Goal: Task Accomplishment & Management: Manage account settings

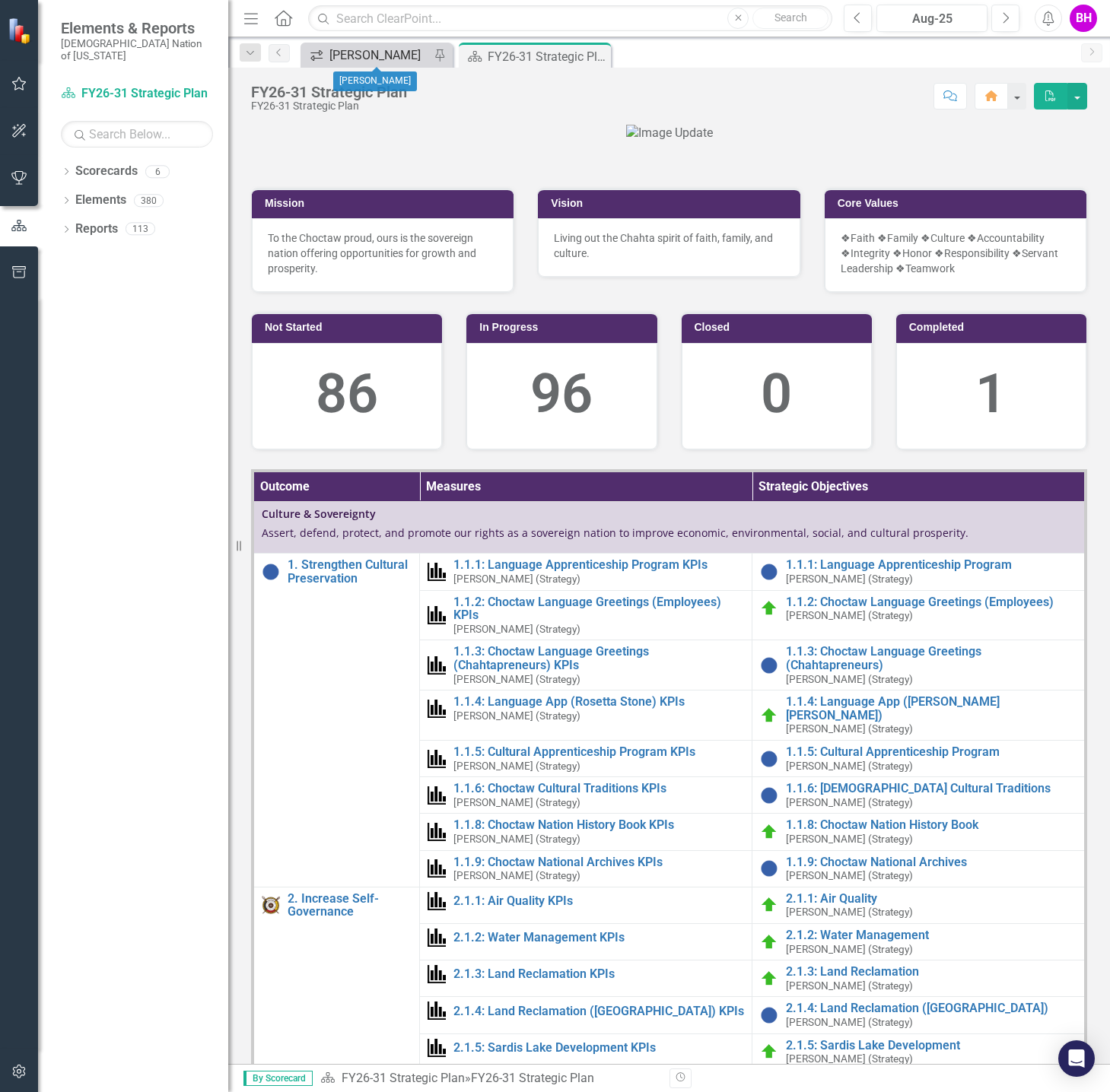
click at [363, 56] on div "[PERSON_NAME]" at bounding box center [379, 55] width 101 height 19
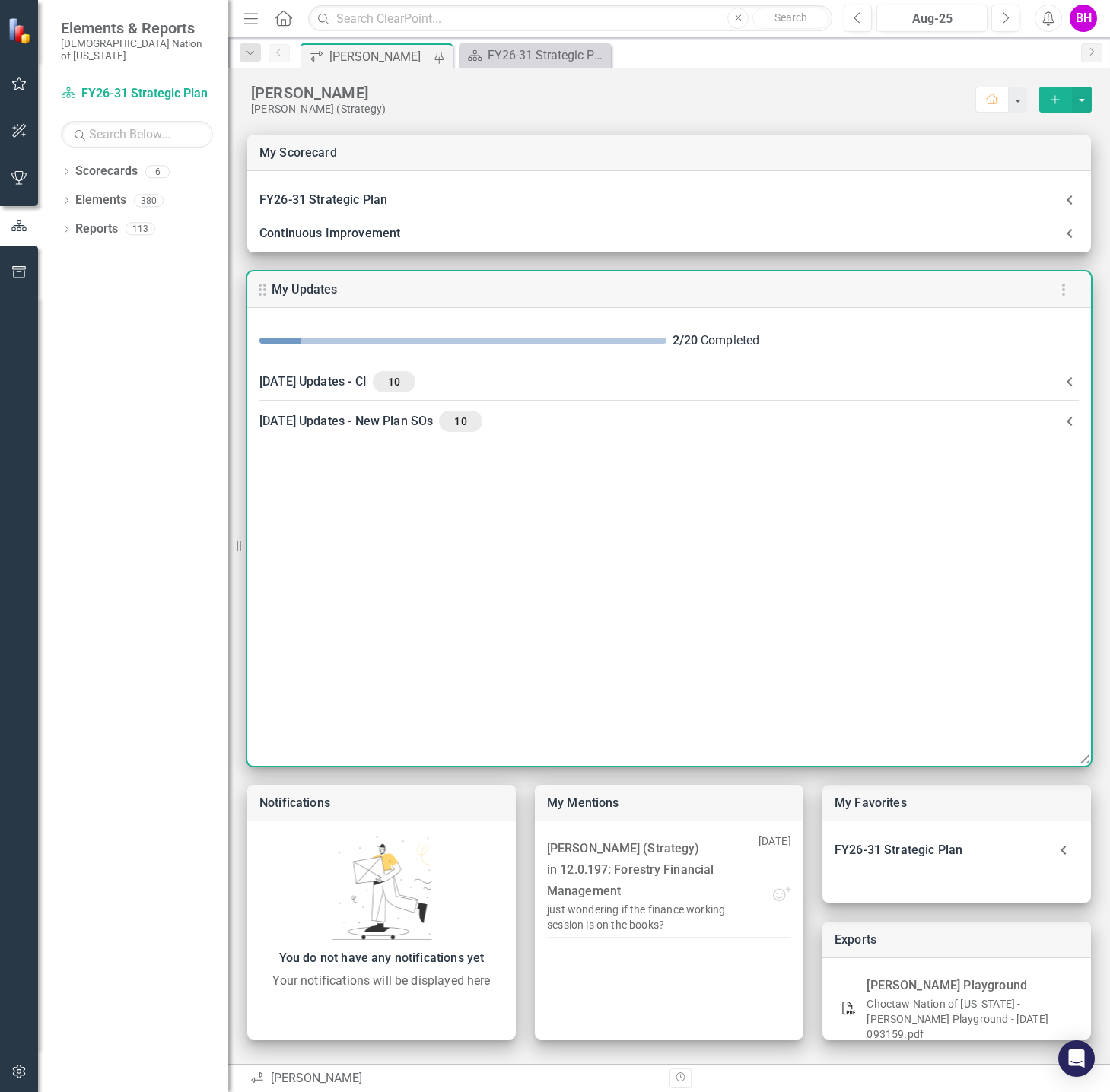
click at [528, 381] on div "[DATE] Updates - CI 10" at bounding box center [659, 382] width 801 height 21
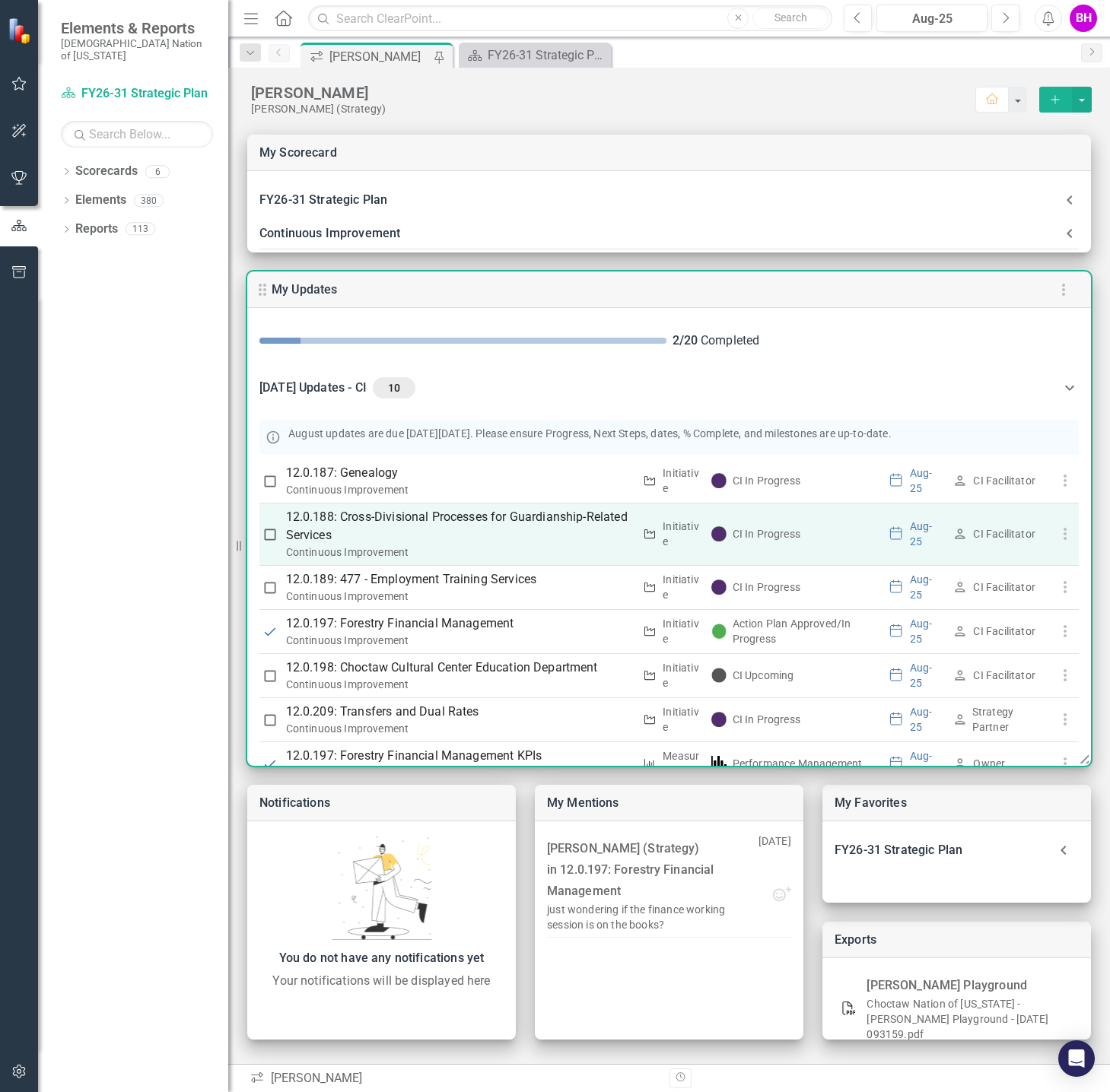
click at [497, 522] on p "12.0.188: Cross-Divisional Processes for Guardianship-Related Services" at bounding box center [459, 526] width 347 height 37
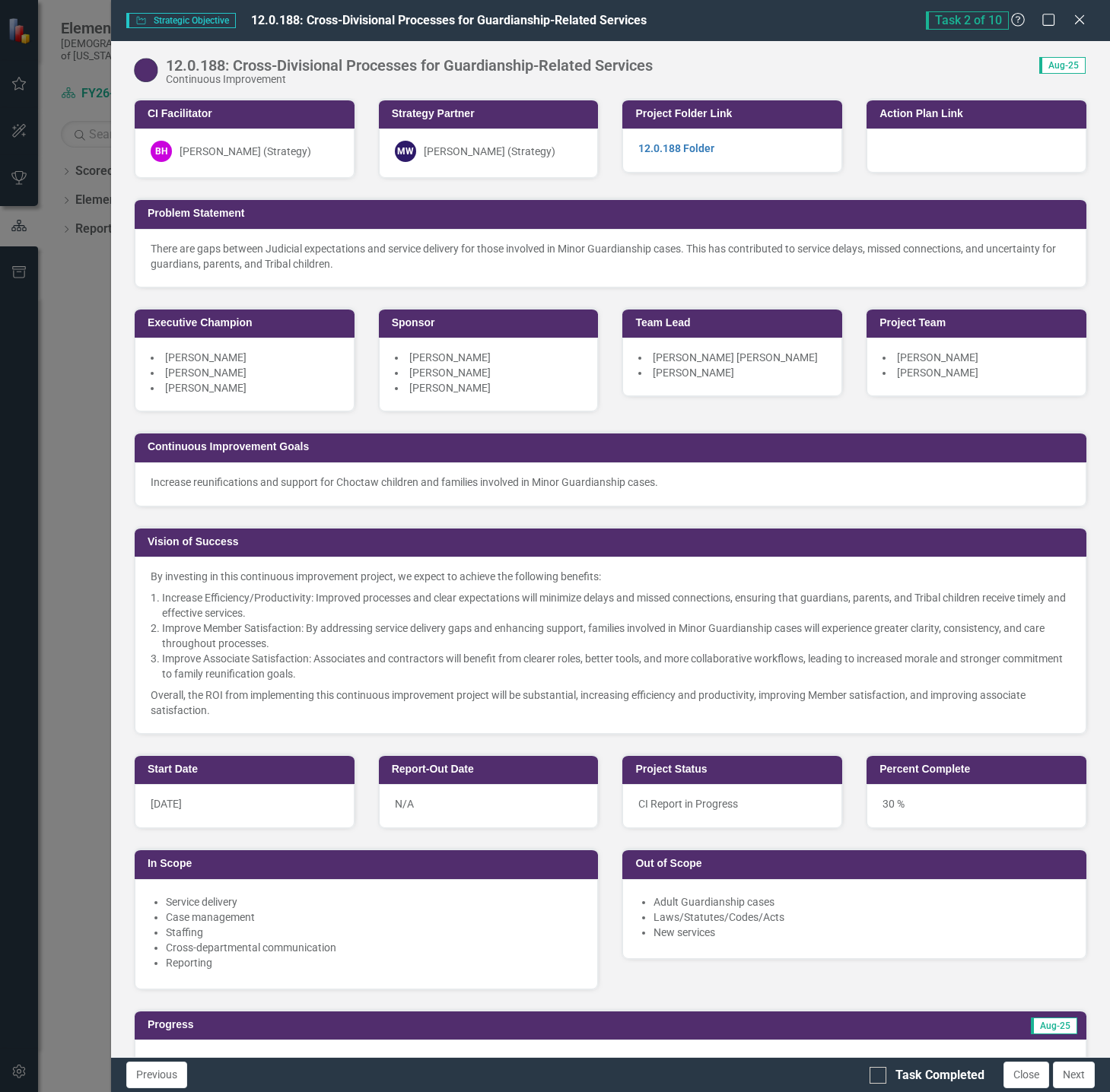
click at [335, 479] on p "Increase reunifications and support for Choctaw children and families involved …" at bounding box center [610, 482] width 920 height 15
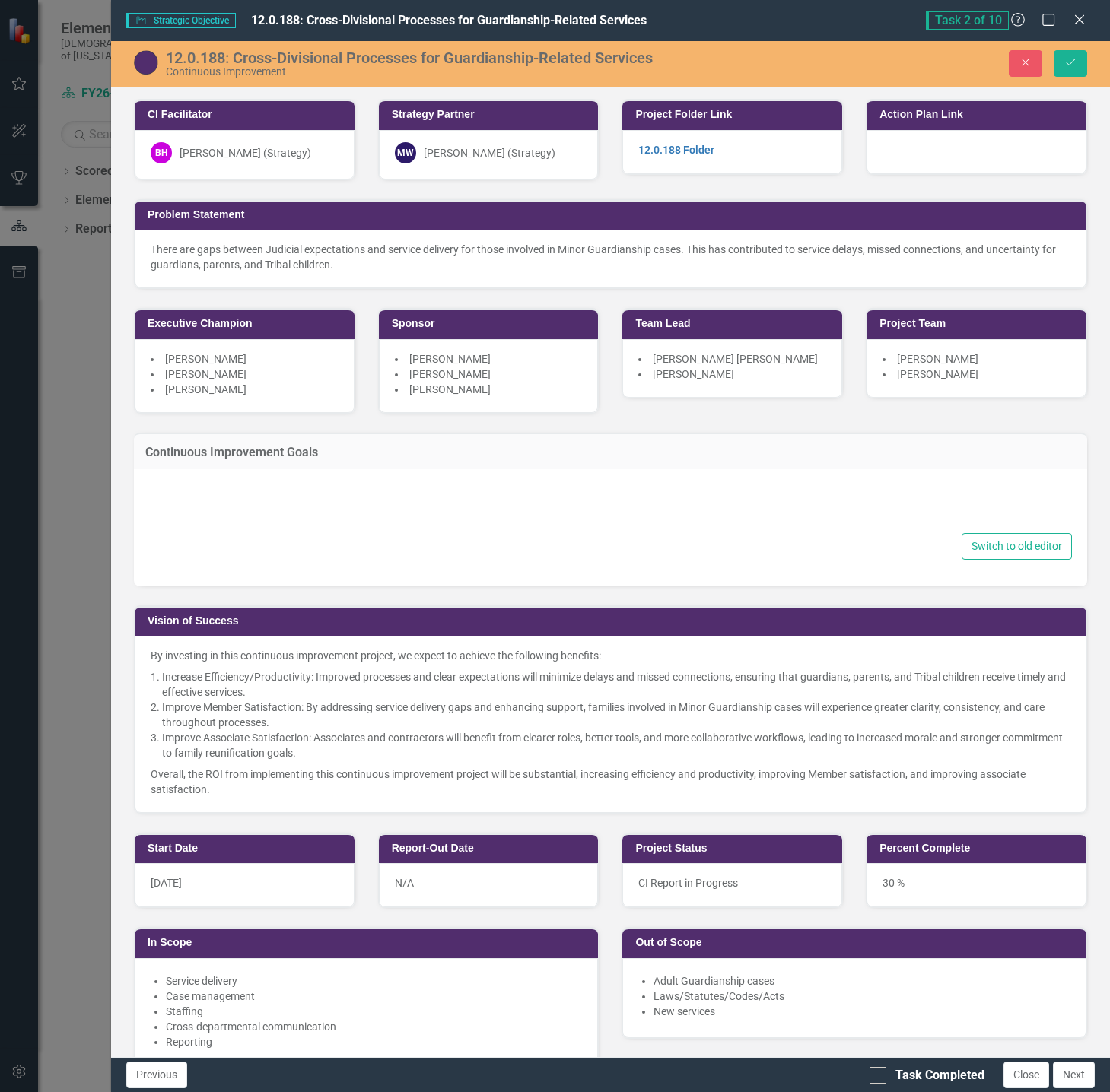
type textarea "<p>Increase reunifications and support for Choctaw children and families involv…"
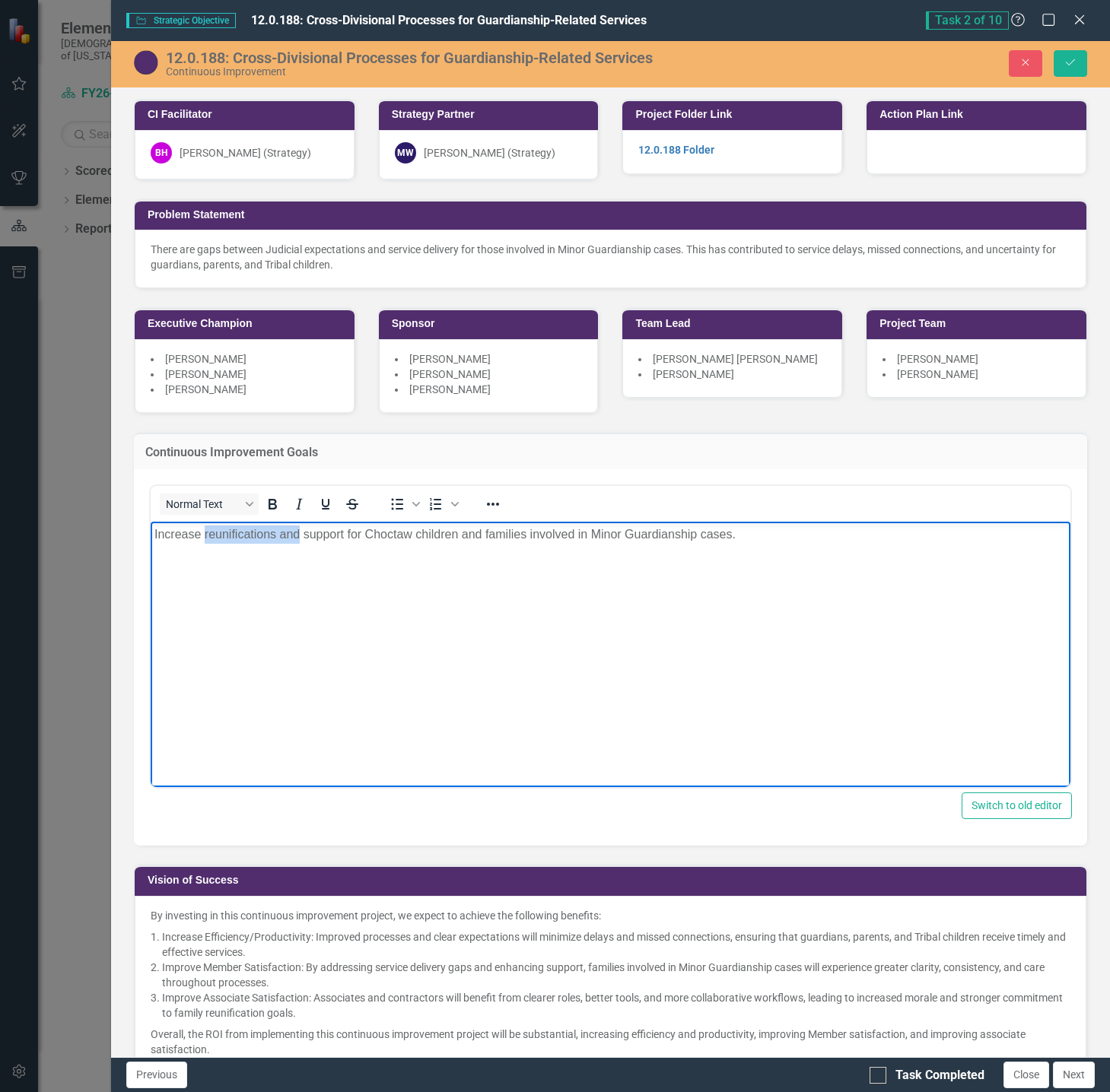
drag, startPoint x: 297, startPoint y: 529, endPoint x: 203, endPoint y: 526, distance: 94.0
click at [203, 526] on p "Increase reunifications and support for Choctaw children and families involved …" at bounding box center [609, 535] width 912 height 18
click at [1060, 59] on button "Save" at bounding box center [1070, 63] width 34 height 27
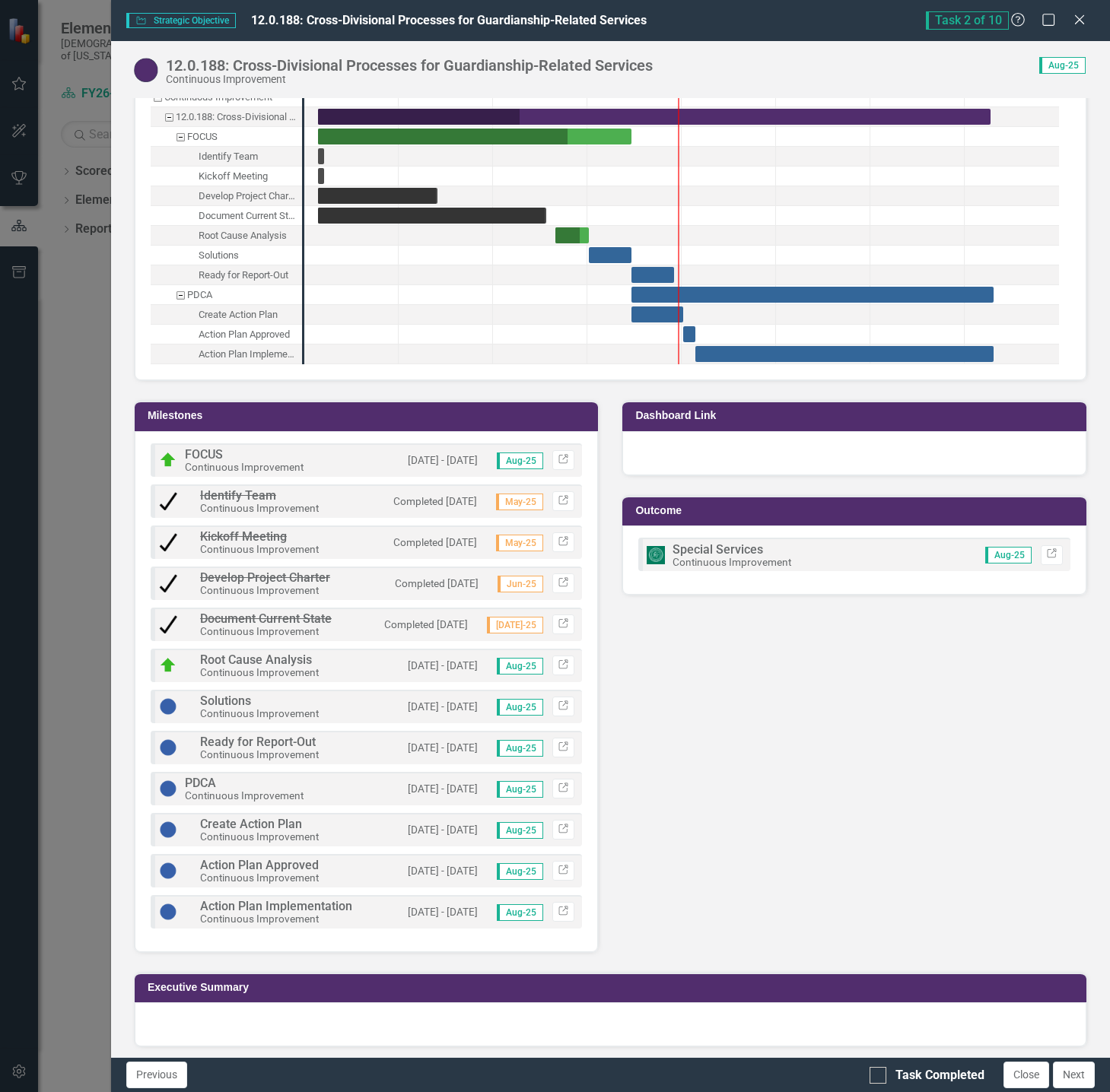
scroll to position [1601, 0]
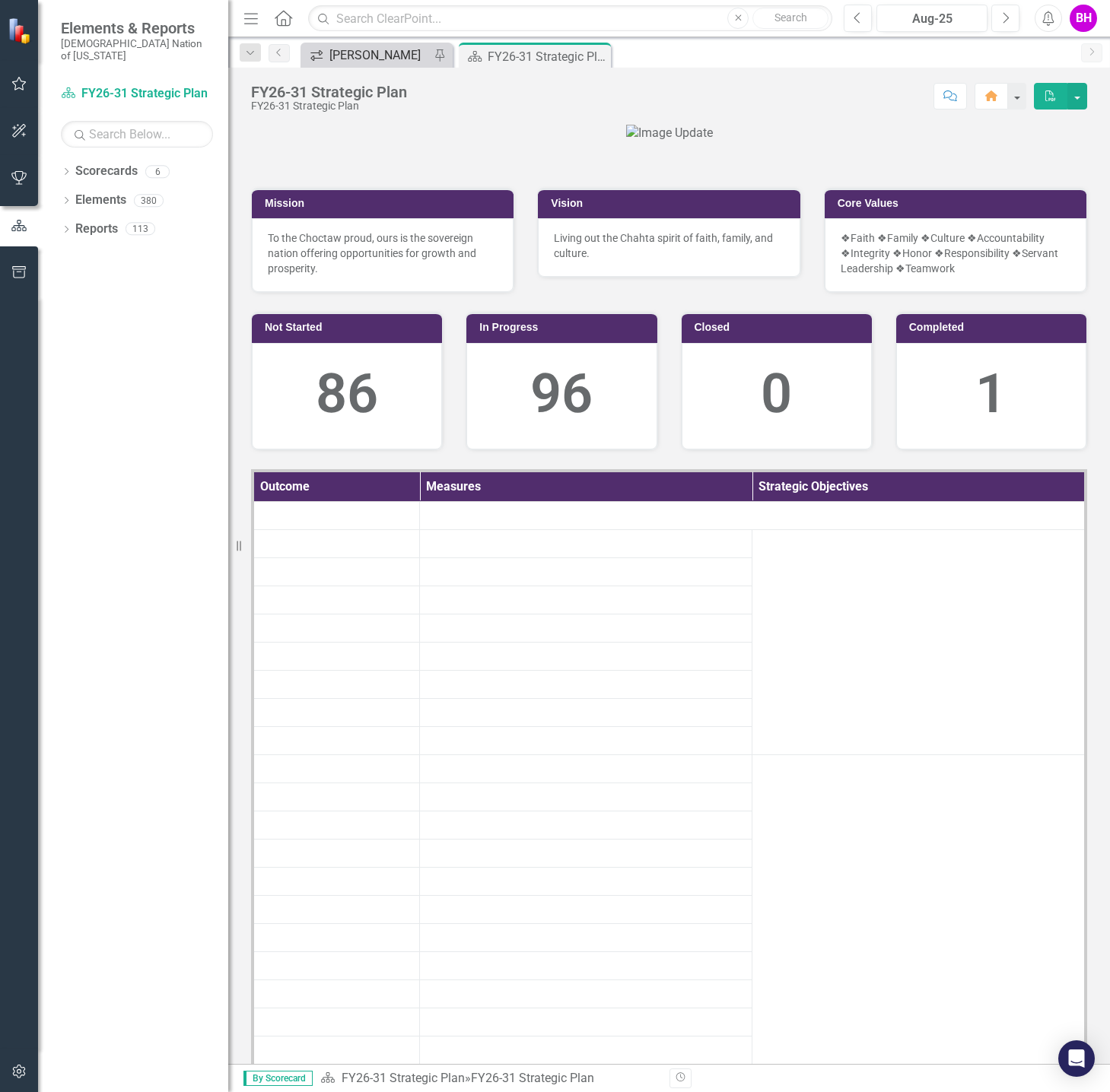
click at [376, 48] on div "[PERSON_NAME]" at bounding box center [379, 55] width 101 height 19
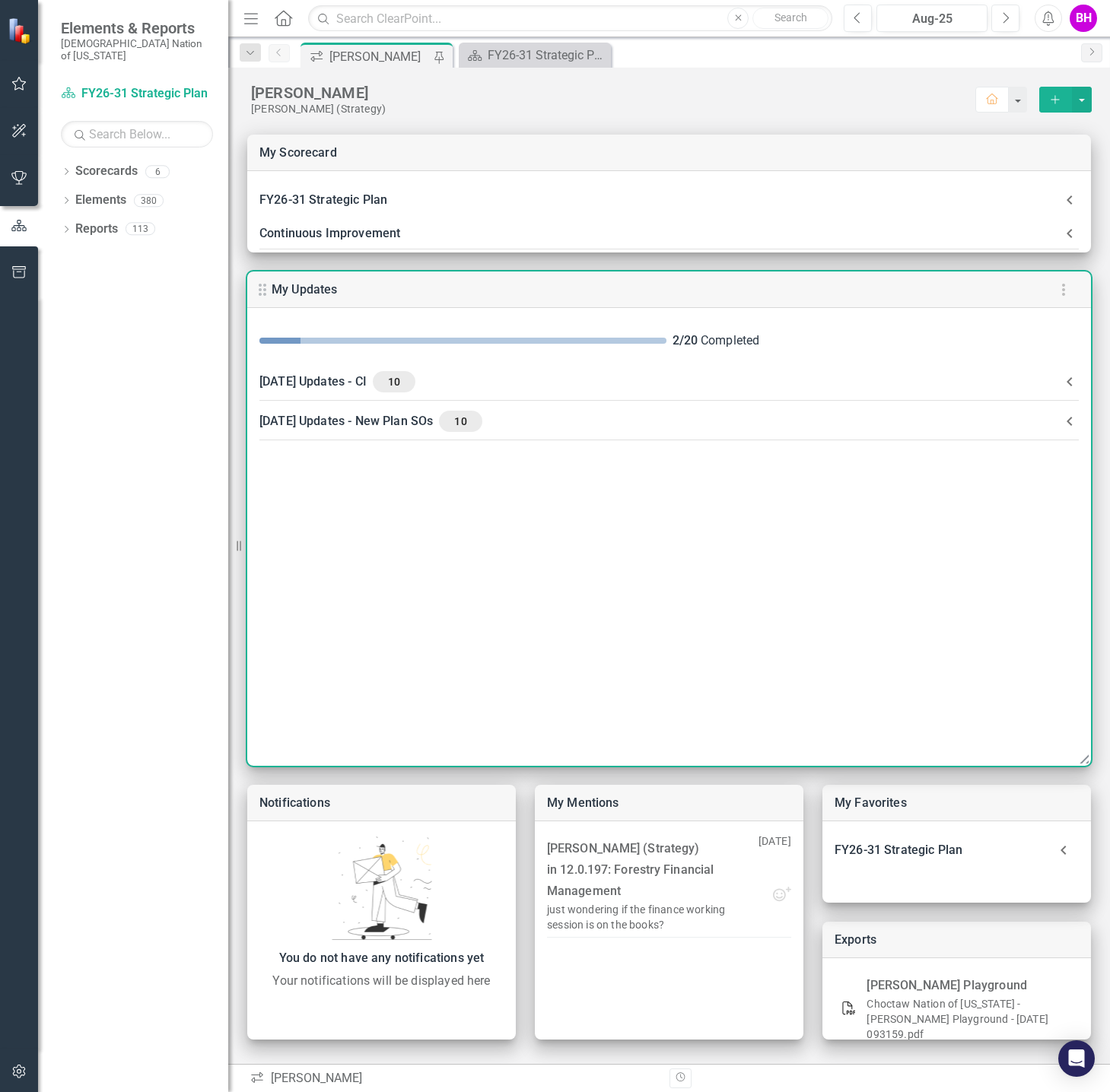
click at [744, 376] on div "[DATE] Updates - CI 10" at bounding box center [659, 382] width 801 height 21
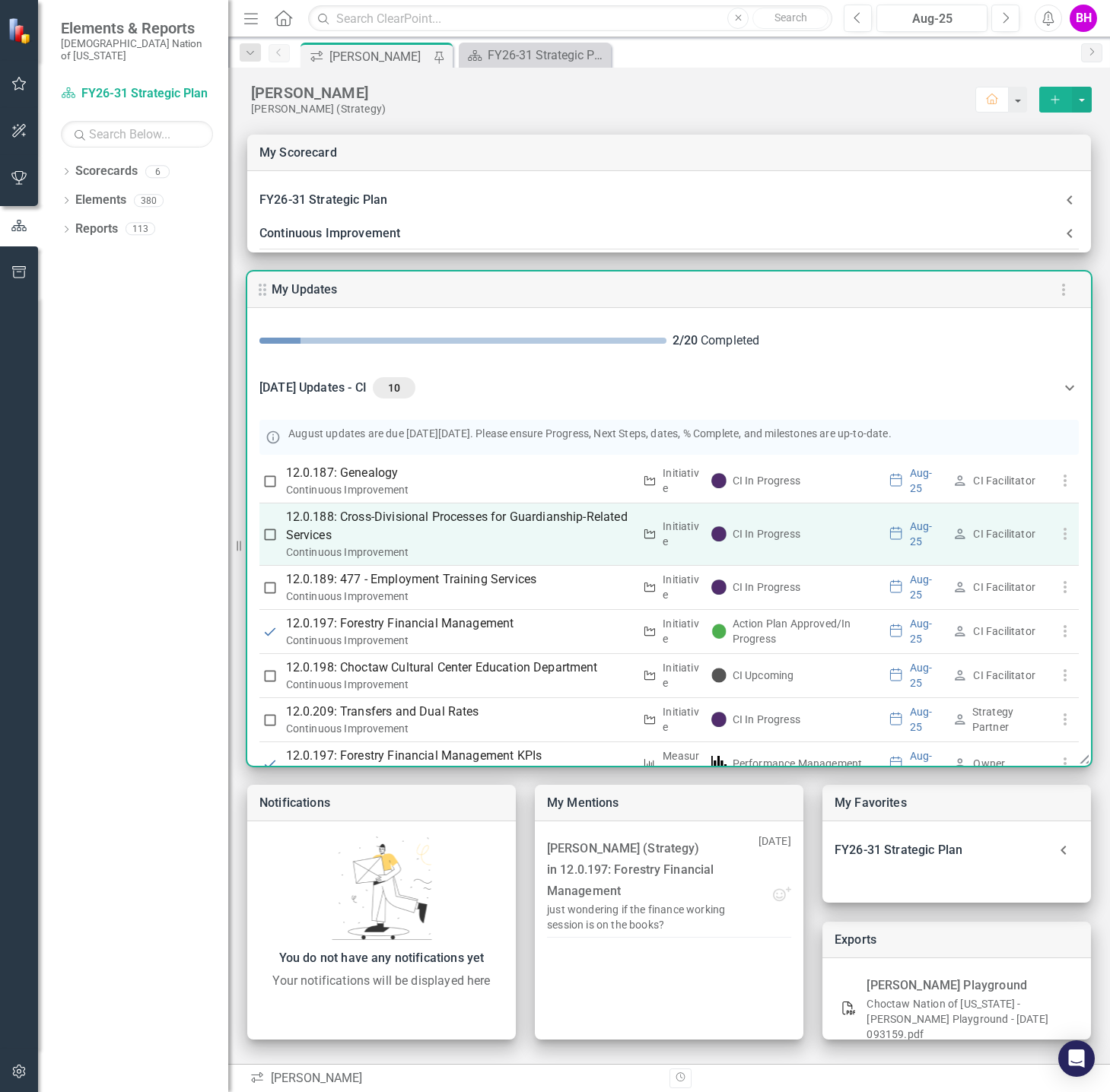
click at [533, 516] on p "12.0.188: Cross-Divisional Processes for Guardianship-Related Services" at bounding box center [459, 526] width 347 height 37
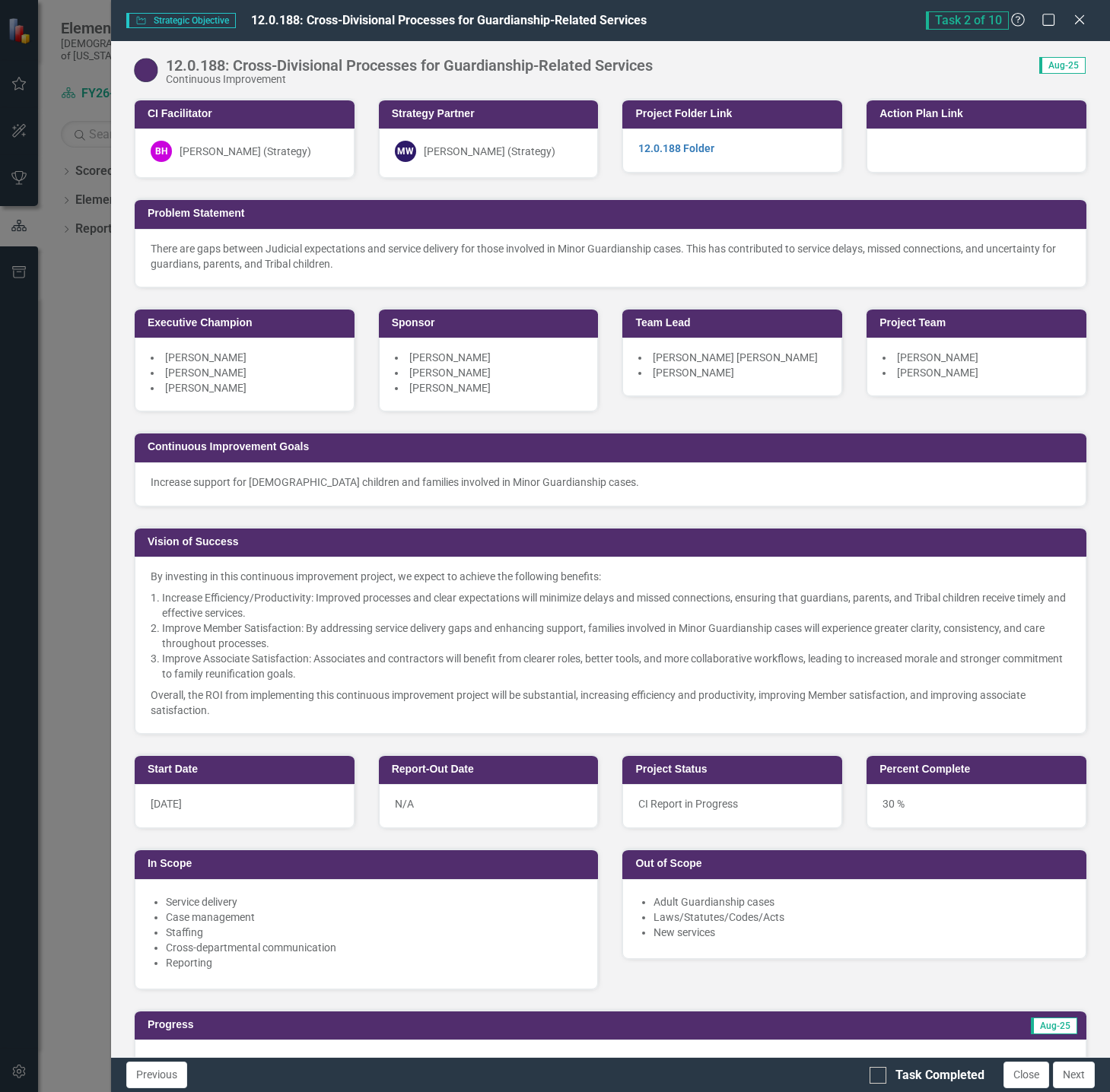
click at [757, 637] on li "Improve Member Satisfaction:​ By addressing service delivery gaps and enhancing…" at bounding box center [616, 636] width 908 height 30
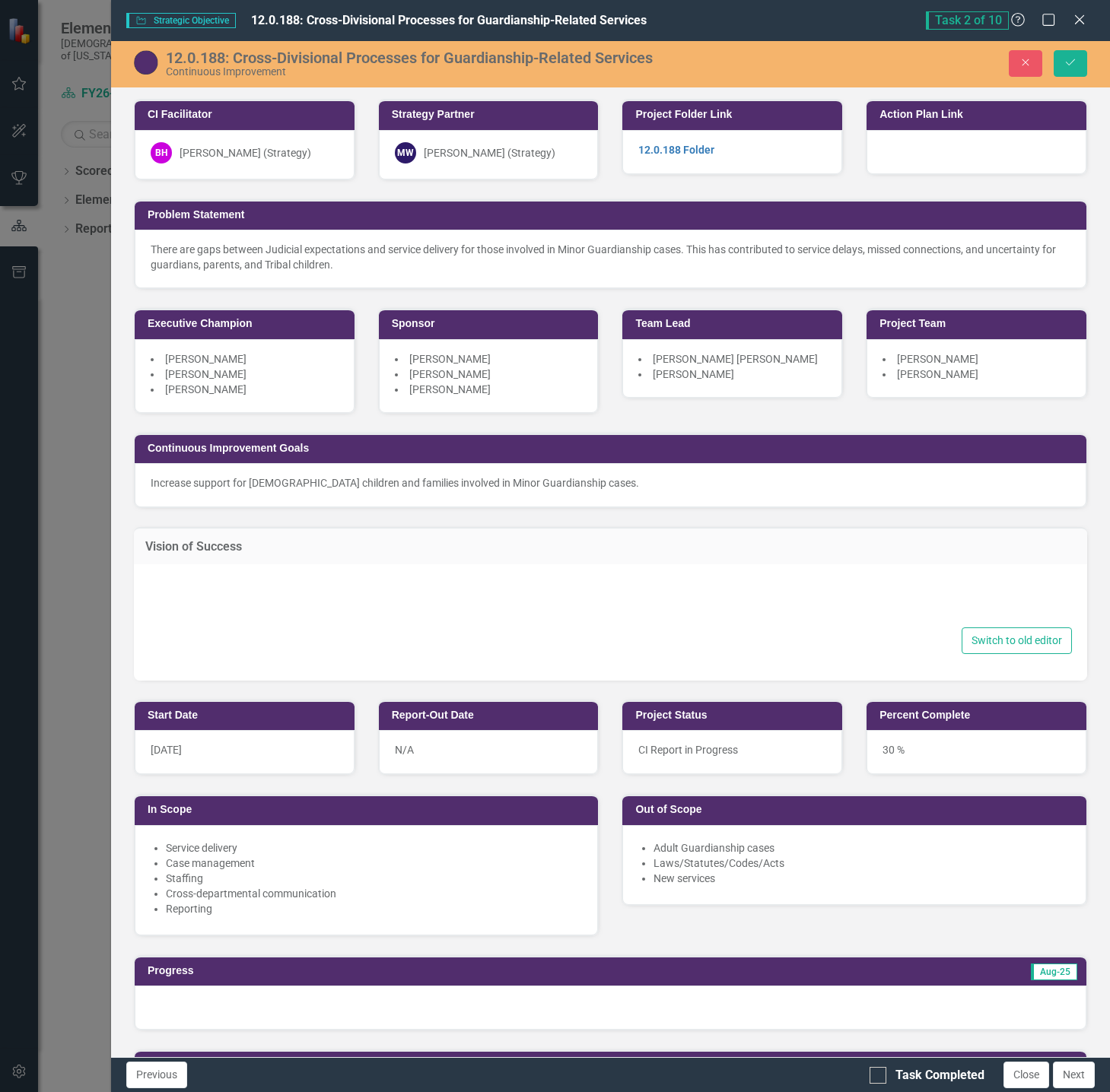
type textarea "<p>By investing in this continuous improvement project, we expect to achieve th…"
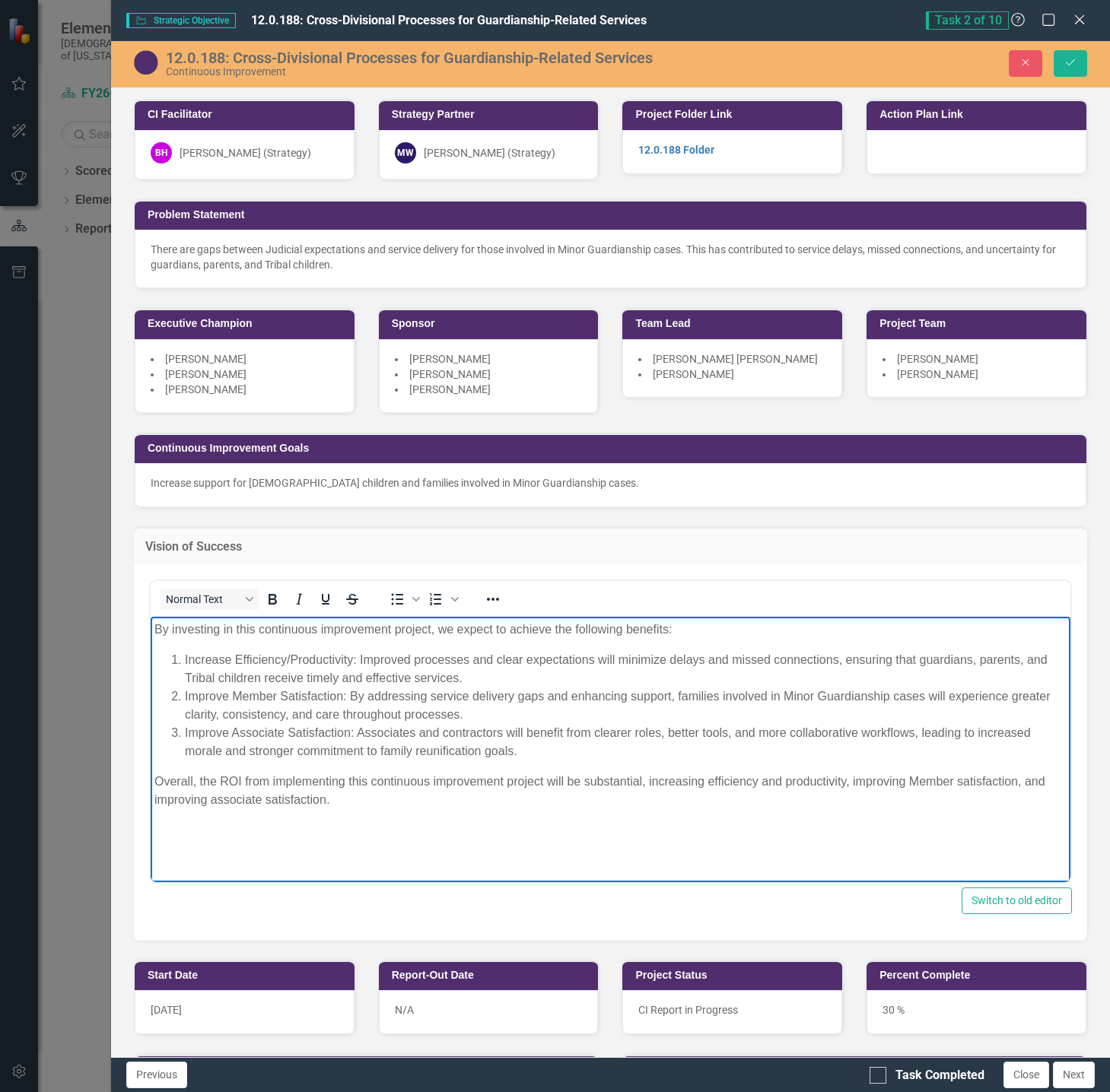
click at [907, 778] on p "Overall, the ROI from implementing this continuous improvement project will be …" at bounding box center [609, 790] width 912 height 37
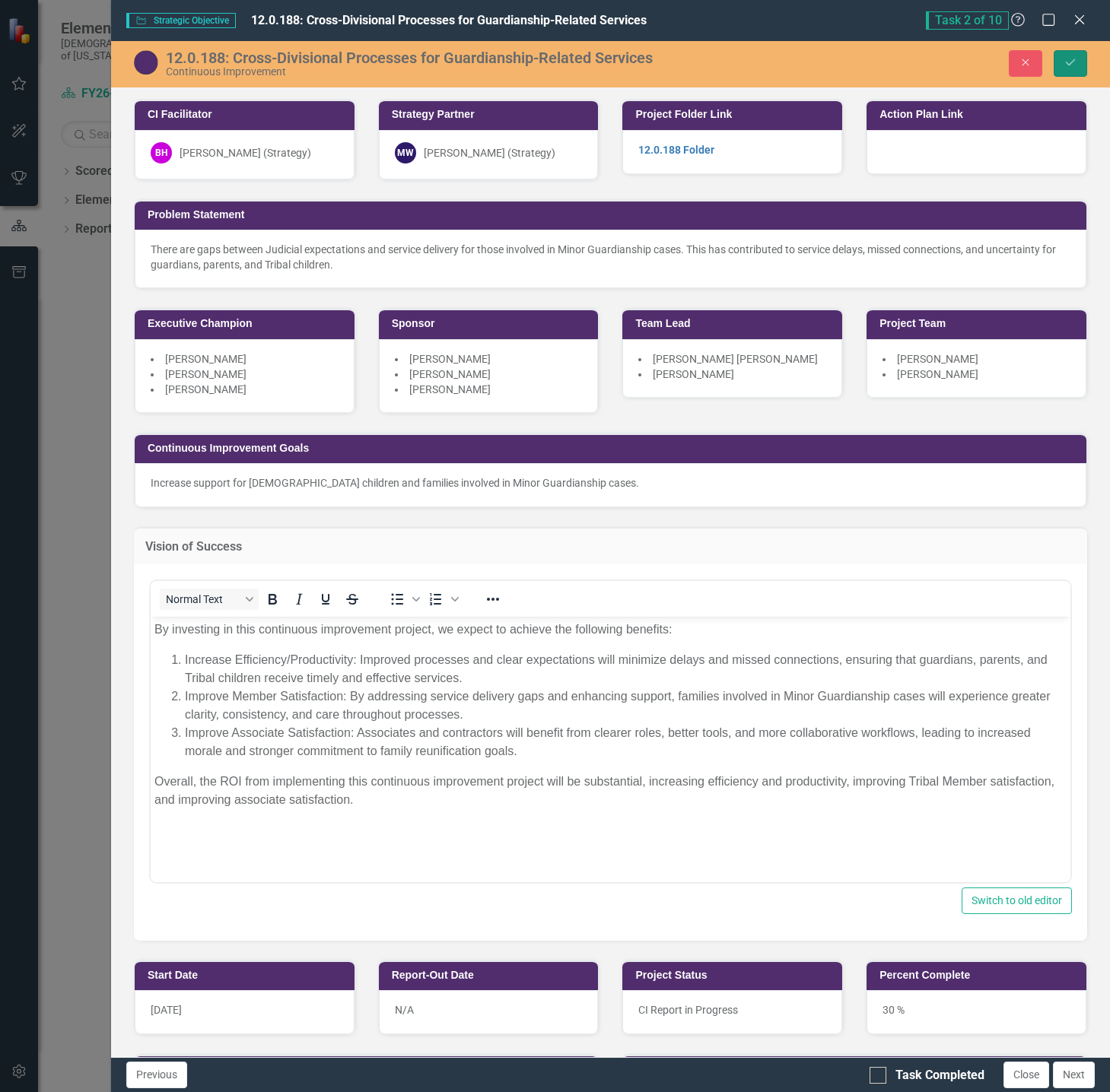
click at [1083, 67] on button "Save" at bounding box center [1070, 63] width 34 height 27
